Goal: Information Seeking & Learning: Learn about a topic

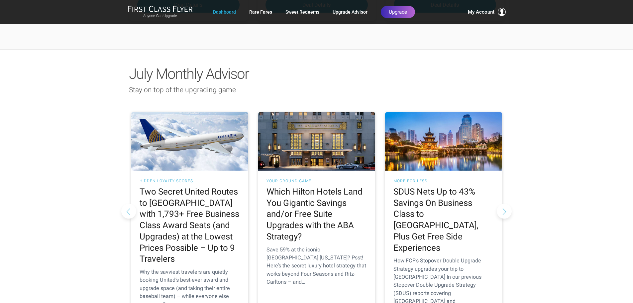
scroll to position [565, 0]
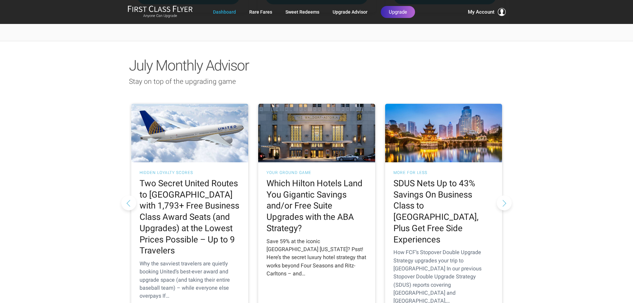
click at [320, 178] on h2 "Which Hilton Hotels Land You Gigantic Savings and/or Free Suite Upgrades with t…" at bounding box center [317, 206] width 100 height 56
click at [320, 162] on div "Your Ground Game Which Hilton Hotels Land You Gigantic Savings and/or Free Suit…" at bounding box center [316, 225] width 117 height 127
click at [294, 162] on div "Your Ground Game Which Hilton Hotels Land You Gigantic Savings and/or Free Suit…" at bounding box center [316, 225] width 117 height 127
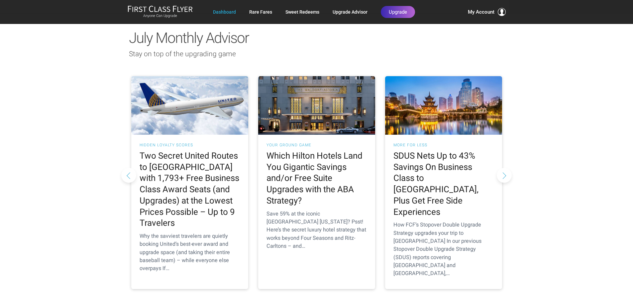
scroll to position [598, 0]
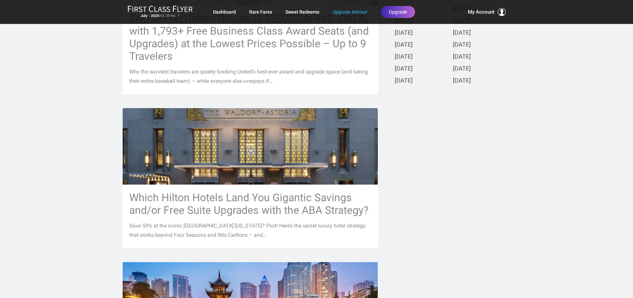
scroll to position [266, 0]
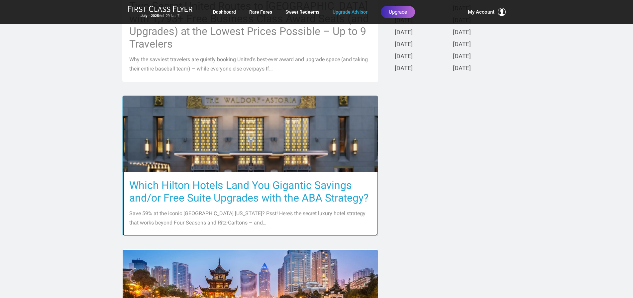
click at [279, 182] on h3 "Which Hilton Hotels Land You Gigantic Savings and/or Free Suite Upgrades with t…" at bounding box center [250, 191] width 242 height 25
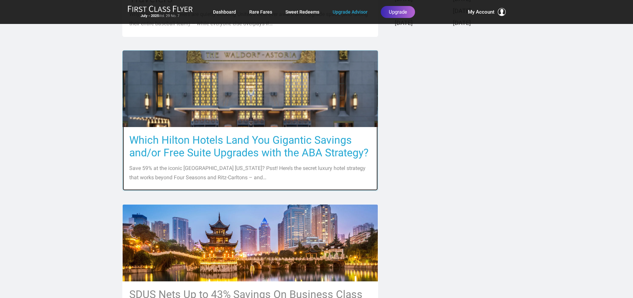
scroll to position [299, 0]
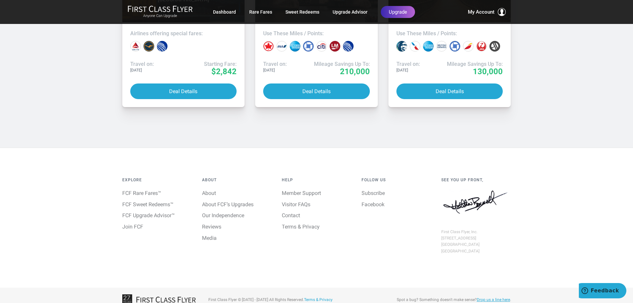
scroll to position [1748, 0]
